Goal: Task Accomplishment & Management: Manage account settings

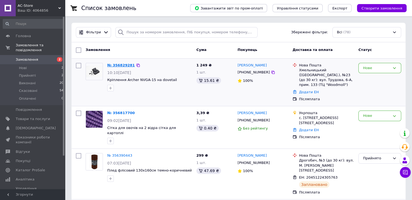
click at [119, 66] on link "№ 356829281" at bounding box center [121, 65] width 28 height 4
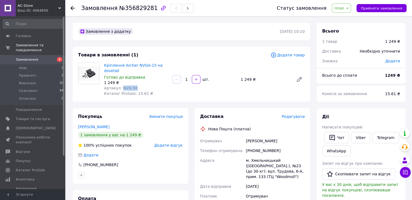
drag, startPoint x: 134, startPoint y: 89, endPoint x: 120, endPoint y: 88, distance: 14.1
click at [120, 88] on div "Артикул: NVG-50" at bounding box center [136, 87] width 64 height 5
copy span "NVG-50"
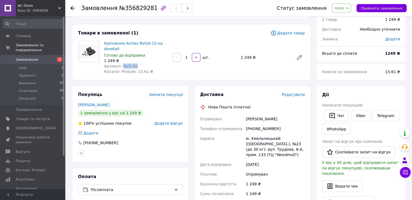
scroll to position [54, 0]
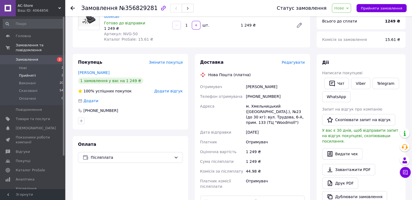
click at [22, 73] on span "Прийняті" at bounding box center [27, 75] width 17 height 5
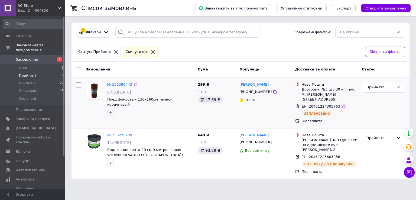
click at [342, 105] on icon at bounding box center [343, 106] width 3 height 3
click at [342, 156] on icon at bounding box center [343, 157] width 3 height 3
click at [25, 8] on div "AC-Store Ваш ID: 4064856" at bounding box center [40, 8] width 49 height 16
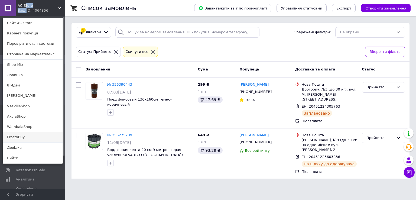
click at [21, 137] on link "ProstoBuy" at bounding box center [33, 137] width 60 height 10
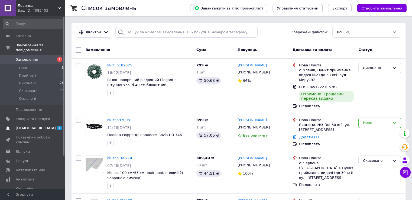
click at [27, 126] on span "[DEMOGRAPHIC_DATA]" at bounding box center [36, 128] width 40 height 5
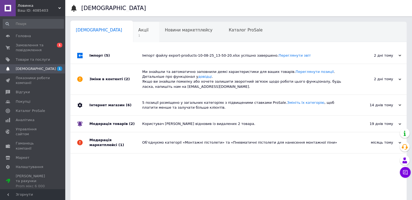
click at [133, 32] on div "Акції 1" at bounding box center [146, 32] width 27 height 21
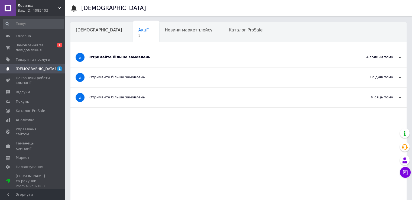
click at [98, 56] on div "Отримайте більше замовлень" at bounding box center [218, 57] width 258 height 5
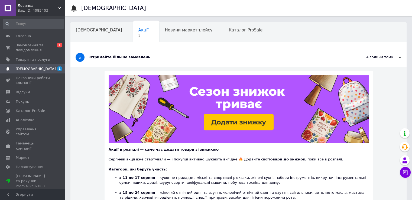
click at [22, 68] on span "[DEMOGRAPHIC_DATA]" at bounding box center [36, 68] width 40 height 5
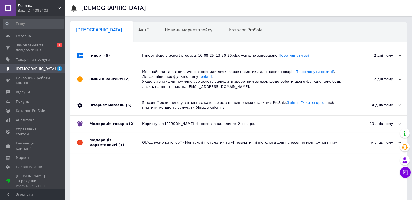
click at [101, 59] on div "Імпорт (5)" at bounding box center [115, 55] width 53 height 16
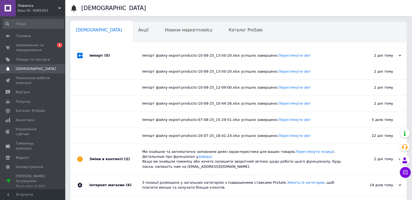
click at [25, 9] on div "Ваш ID: 4085403" at bounding box center [41, 10] width 47 height 5
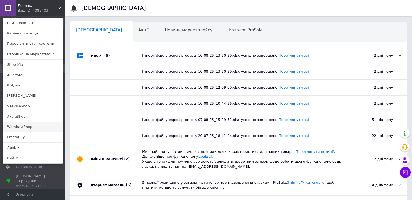
click at [20, 126] on link "WambalaShop" at bounding box center [33, 127] width 60 height 10
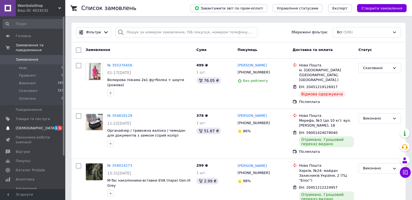
click at [27, 126] on span "[DEMOGRAPHIC_DATA]" at bounding box center [36, 128] width 40 height 5
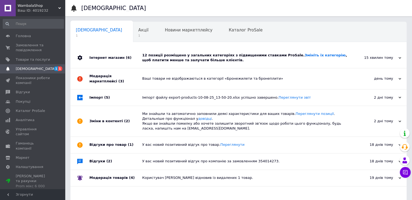
click at [111, 56] on div "Інтернет магазин (6)" at bounding box center [115, 57] width 53 height 21
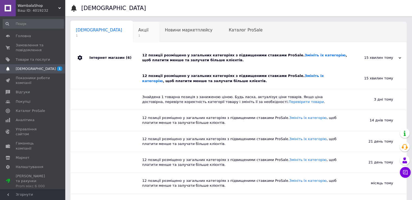
click at [138, 30] on span "Акції" at bounding box center [143, 30] width 10 height 5
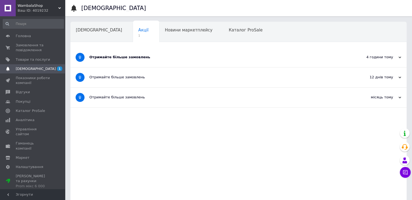
click at [104, 59] on div "Отримайте більше замовлень" at bounding box center [218, 57] width 258 height 5
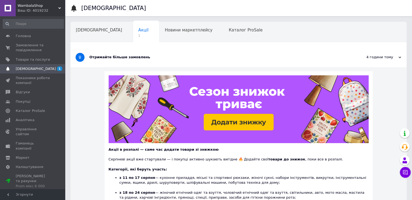
click at [36, 68] on span "[DEMOGRAPHIC_DATA]" at bounding box center [33, 68] width 34 height 5
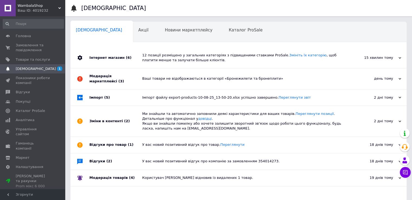
click at [103, 57] on div "Інтернет магазин (6)" at bounding box center [115, 57] width 53 height 21
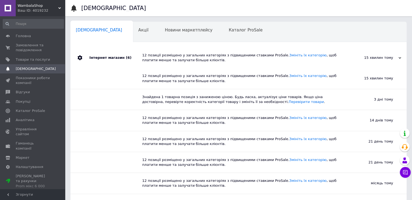
click at [26, 7] on span "WambalaShop" at bounding box center [38, 5] width 41 height 5
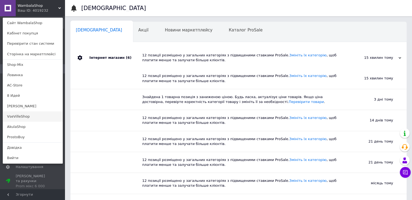
click at [20, 117] on link "VseVilleShop" at bounding box center [33, 116] width 60 height 10
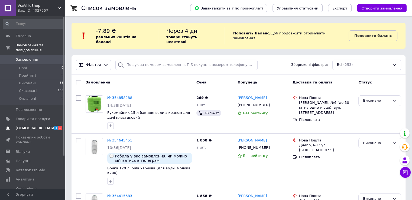
click at [22, 126] on span "[DEMOGRAPHIC_DATA]" at bounding box center [36, 128] width 40 height 5
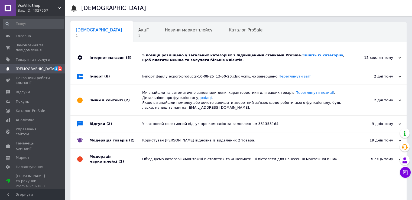
drag, startPoint x: 107, startPoint y: 57, endPoint x: 117, endPoint y: 44, distance: 16.8
click at [107, 57] on div "Інтернет магазин (5)" at bounding box center [115, 57] width 53 height 21
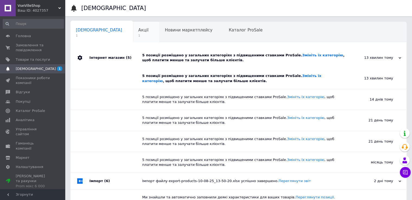
click at [133, 33] on div "Акції 1" at bounding box center [146, 32] width 27 height 21
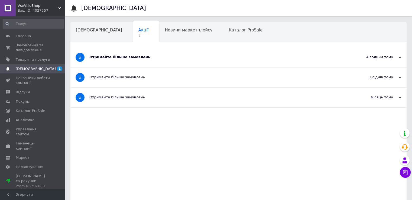
click at [104, 58] on div "Отримайте більше замовлень" at bounding box center [218, 57] width 258 height 5
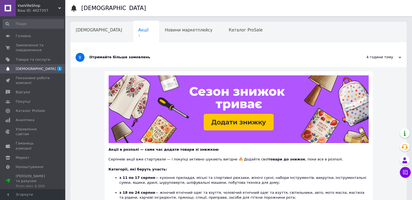
click at [35, 71] on span "[DEMOGRAPHIC_DATA]" at bounding box center [33, 68] width 34 height 5
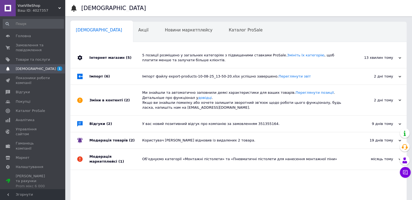
click at [20, 69] on span "[DEMOGRAPHIC_DATA]" at bounding box center [36, 68] width 40 height 5
click at [101, 58] on div "Інтернет магазин (5)" at bounding box center [115, 57] width 53 height 21
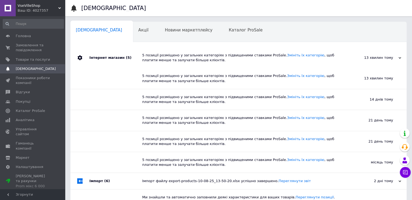
click at [25, 6] on span "VseVilleShop" at bounding box center [38, 5] width 41 height 5
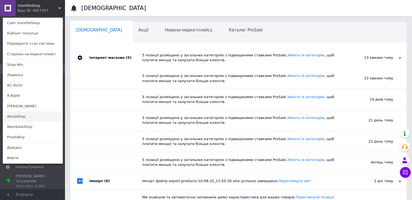
click at [17, 115] on link "AkulaShop" at bounding box center [33, 116] width 60 height 10
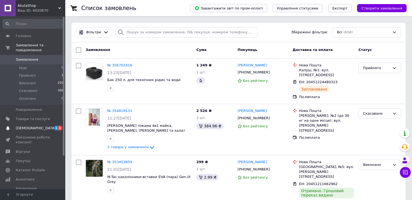
click at [25, 126] on span "[DEMOGRAPHIC_DATA]" at bounding box center [36, 128] width 40 height 5
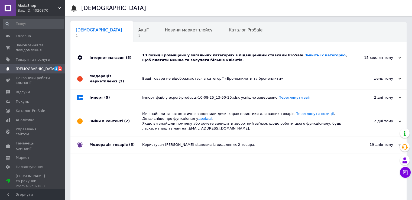
click at [102, 59] on div "Інтернет магазин (5)" at bounding box center [115, 57] width 53 height 21
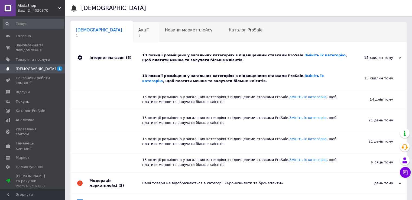
click at [138, 35] on span "1" at bounding box center [143, 36] width 10 height 4
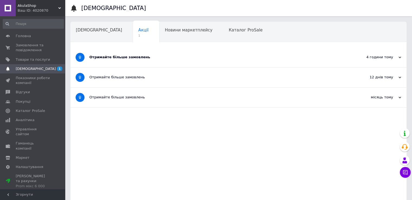
click at [101, 56] on div "Отримайте більше замовлень" at bounding box center [218, 57] width 258 height 5
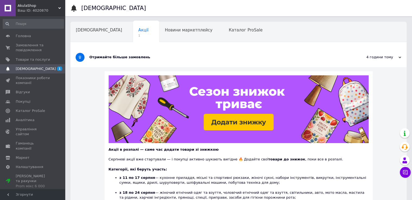
click at [35, 70] on span "[DEMOGRAPHIC_DATA]" at bounding box center [33, 68] width 34 height 5
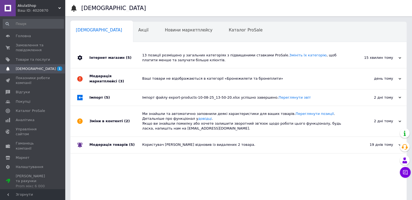
click at [103, 57] on div "Інтернет магазин (5)" at bounding box center [115, 57] width 53 height 21
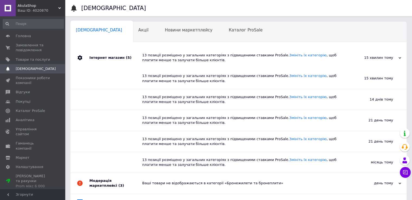
click at [31, 6] on span "AkulaShop" at bounding box center [38, 5] width 41 height 5
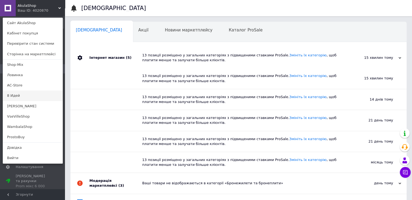
click at [17, 95] on link "8 Идей" at bounding box center [33, 96] width 60 height 10
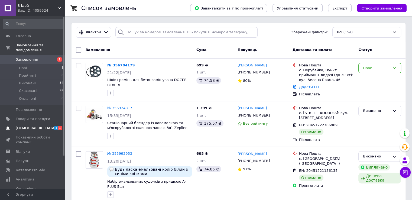
click at [18, 126] on span "[DEMOGRAPHIC_DATA]" at bounding box center [36, 128] width 40 height 5
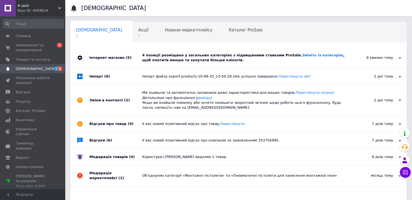
click at [115, 60] on div "Інтернет магазин (5)" at bounding box center [115, 57] width 53 height 21
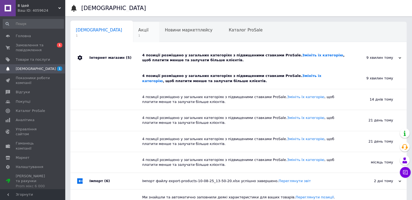
click at [138, 36] on span "1" at bounding box center [143, 36] width 10 height 4
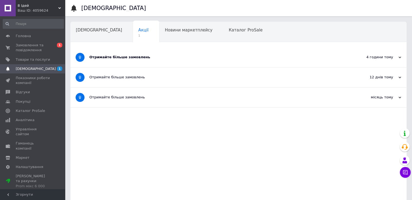
click at [110, 58] on div "Отримайте більше замовлень" at bounding box center [218, 57] width 258 height 5
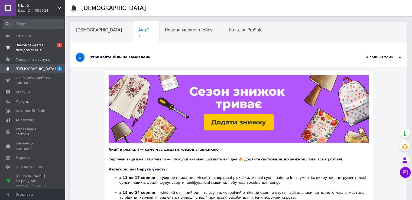
click at [30, 46] on span "Замовлення та повідомлення" at bounding box center [33, 48] width 34 height 10
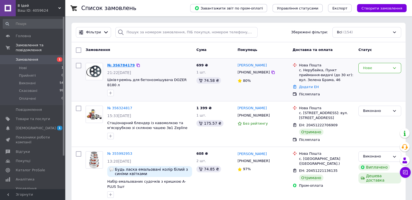
click at [118, 66] on link "№ 356784179" at bounding box center [121, 65] width 28 height 4
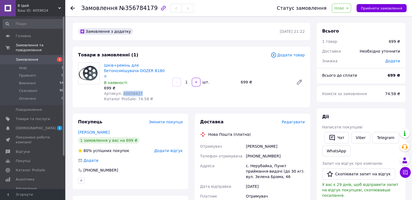
drag, startPoint x: 137, startPoint y: 88, endPoint x: 121, endPoint y: 89, distance: 16.0
click at [121, 91] on div "Артикул: А0058427" at bounding box center [136, 93] width 64 height 5
copy span "А0058427"
drag, startPoint x: 279, startPoint y: 142, endPoint x: 242, endPoint y: 141, distance: 37.4
click at [242, 141] on div "Отримувач [PERSON_NAME] отримувача [PHONE_NUMBER] Адреса [PERSON_NAME]. Нерубай…" at bounding box center [252, 193] width 107 height 104
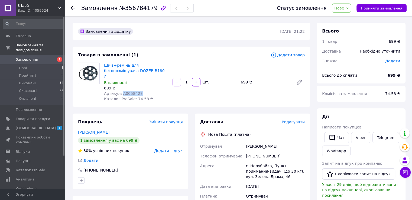
copy div "Отримувач [PERSON_NAME]"
click at [344, 8] on span "Нове" at bounding box center [339, 8] width 10 height 4
click at [349, 17] on li "Прийнято" at bounding box center [344, 19] width 25 height 8
drag, startPoint x: 264, startPoint y: 151, endPoint x: 246, endPoint y: 150, distance: 18.2
click at [246, 151] on div "[PHONE_NUMBER]" at bounding box center [275, 156] width 61 height 10
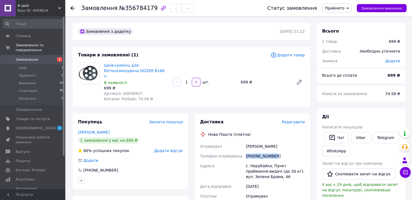
copy div "[PHONE_NUMBER]"
drag, startPoint x: 268, startPoint y: 161, endPoint x: 250, endPoint y: 161, distance: 17.6
click at [250, 161] on div "с. Нерубайка, Пункт приймання-видачі (до 30 кг): вул. Зелена Брама, 46" at bounding box center [275, 171] width 61 height 21
copy div "Нерубайка"
drag, startPoint x: 279, startPoint y: 142, endPoint x: 234, endPoint y: 142, distance: 44.4
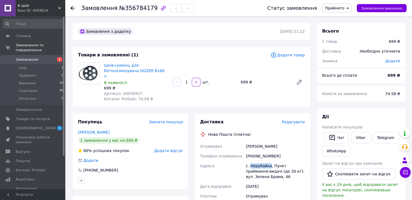
click at [234, 142] on div "Отримувач [PERSON_NAME] отримувача [PHONE_NUMBER] Адреса [PERSON_NAME]. Нерубай…" at bounding box center [252, 193] width 107 height 104
copy div "Отримувач [PERSON_NAME]"
drag, startPoint x: 276, startPoint y: 152, endPoint x: 240, endPoint y: 151, distance: 35.5
click at [240, 151] on div "Отримувач [PERSON_NAME] отримувача [PHONE_NUMBER] Адреса [PERSON_NAME]. Нерубай…" at bounding box center [252, 193] width 107 height 104
copy div "Телефон отримувача [PHONE_NUMBER]"
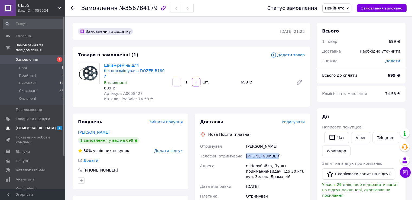
click at [31, 126] on span "[DEMOGRAPHIC_DATA]" at bounding box center [36, 128] width 40 height 5
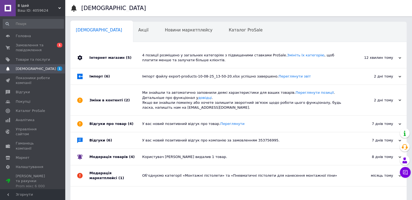
click at [126, 51] on div "Інтернет магазин (5)" at bounding box center [115, 57] width 53 height 21
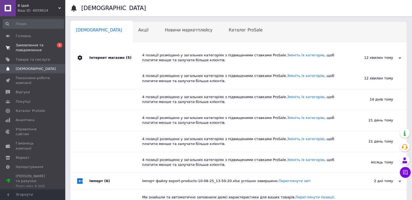
click at [31, 47] on span "Замовлення та повідомлення" at bounding box center [33, 48] width 34 height 10
